Goal: Information Seeking & Learning: Learn about a topic

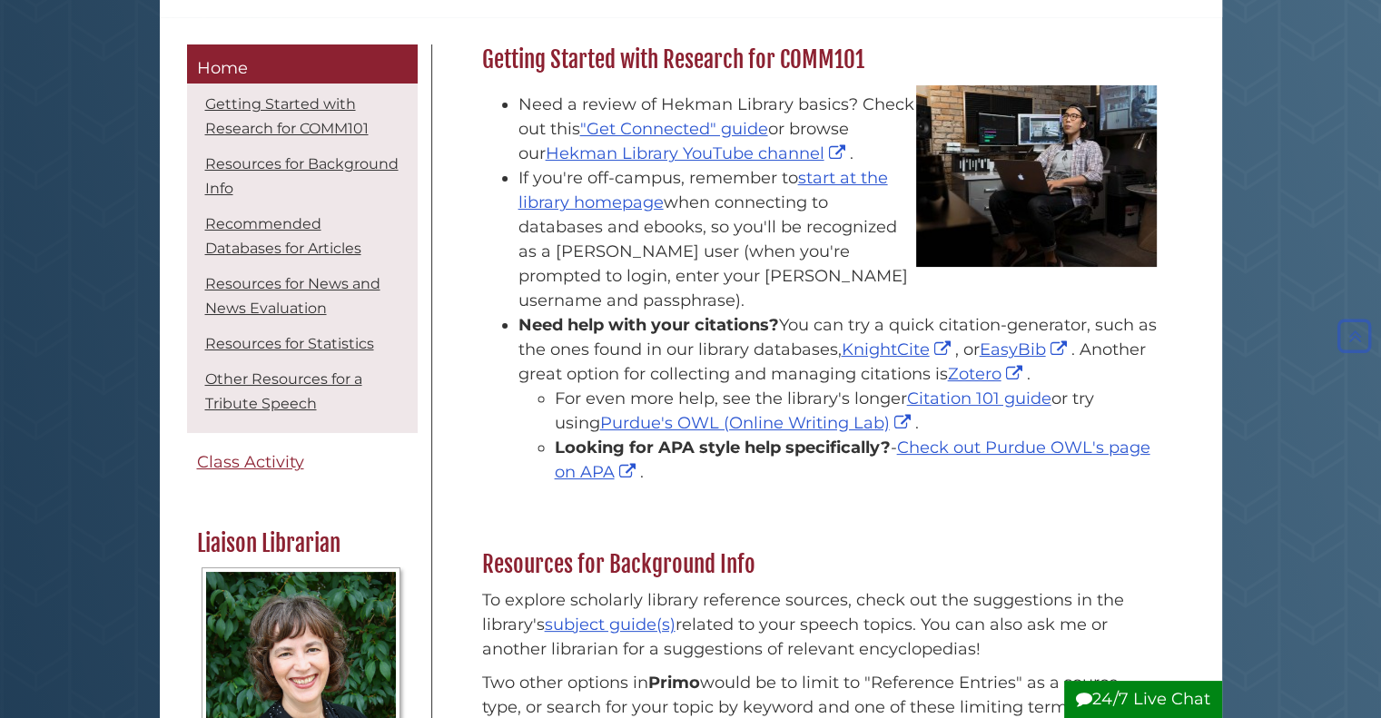
scroll to position [269, 0]
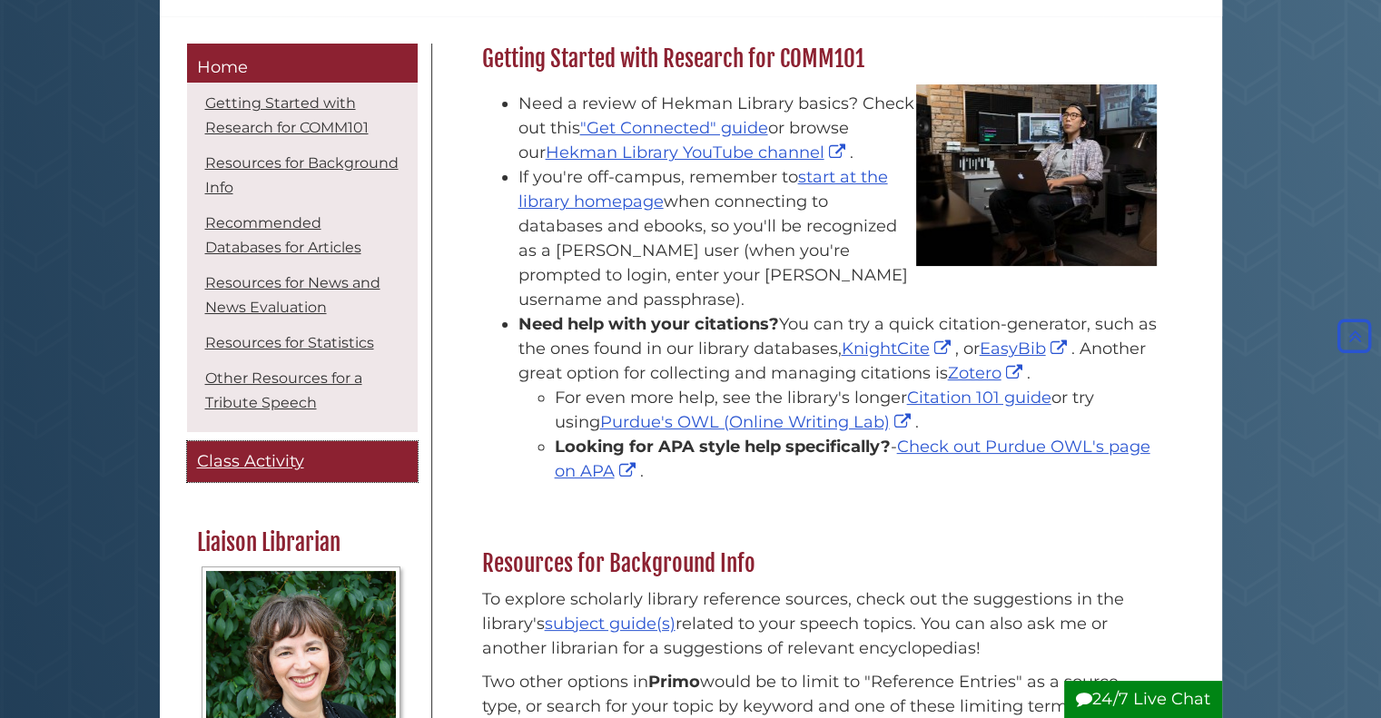
click at [265, 468] on span "Class Activity" at bounding box center [250, 461] width 107 height 20
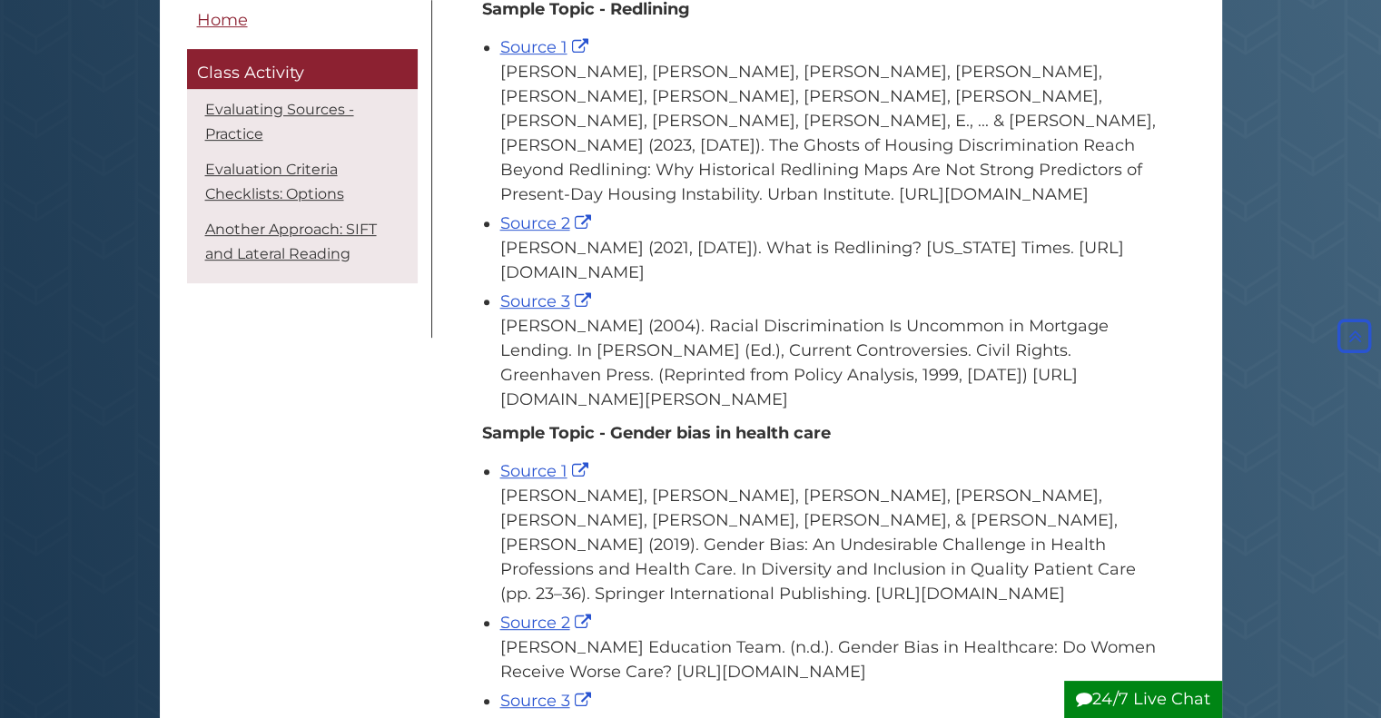
scroll to position [823, 0]
click at [564, 55] on link "Source 1" at bounding box center [546, 45] width 93 height 20
click at [539, 232] on link "Source 2" at bounding box center [547, 222] width 95 height 20
click at [538, 310] on link "Source 3" at bounding box center [547, 300] width 95 height 20
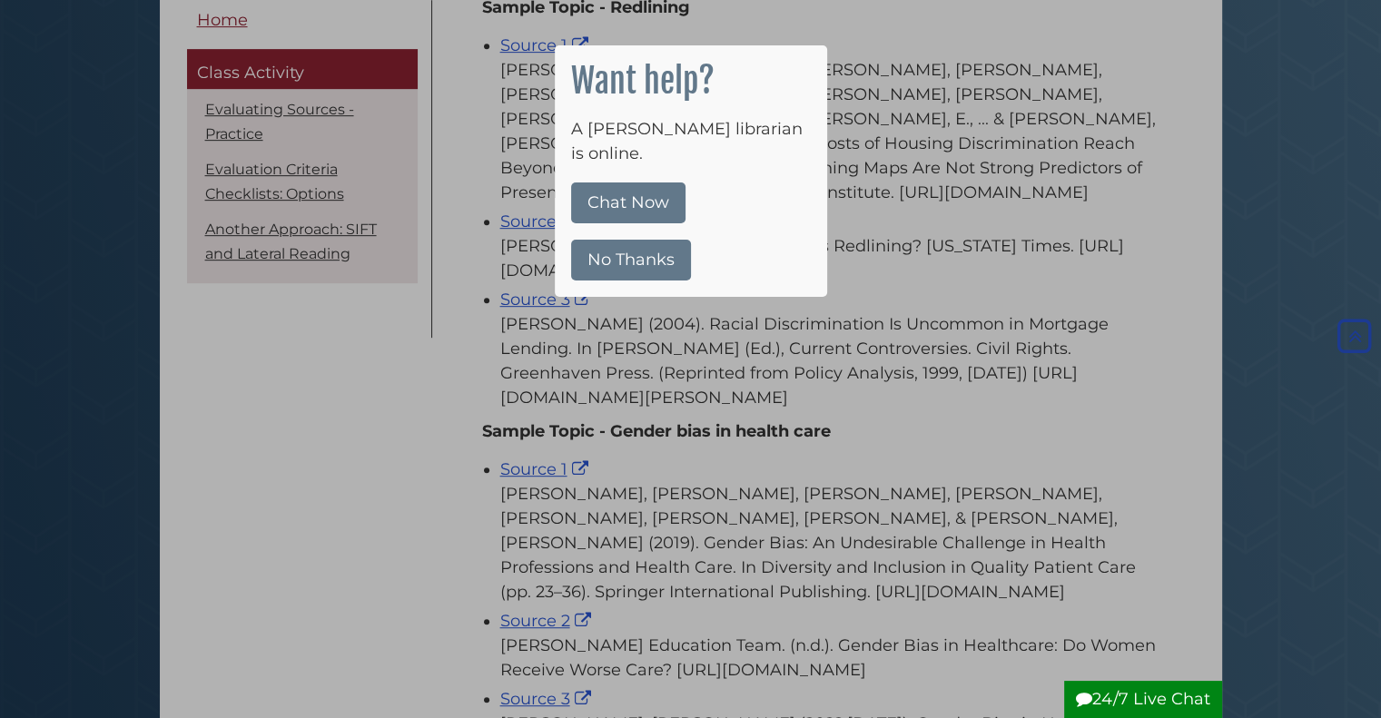
click at [644, 240] on button "No Thanks" at bounding box center [631, 260] width 120 height 41
